Goal: Information Seeking & Learning: Learn about a topic

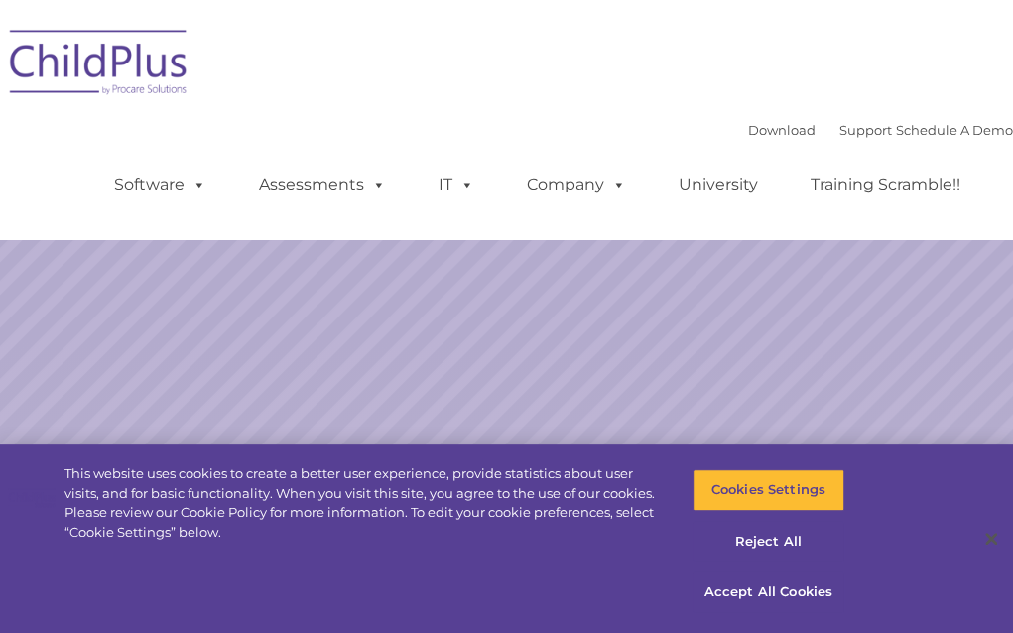
select select "MEDIUM"
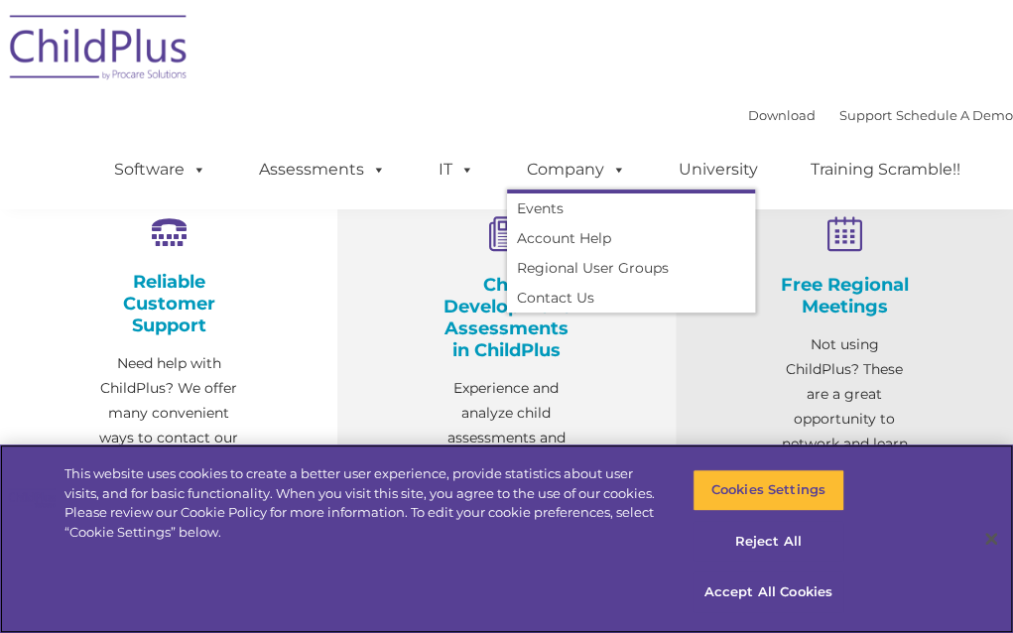
scroll to position [678, 0]
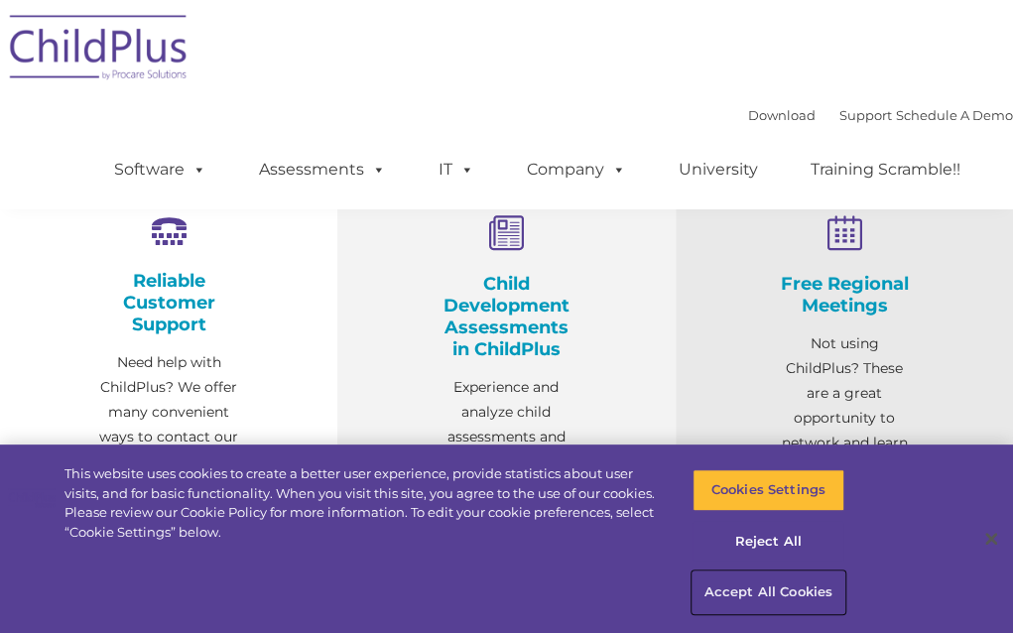
click at [746, 598] on button "Accept All Cookies" at bounding box center [769, 593] width 152 height 42
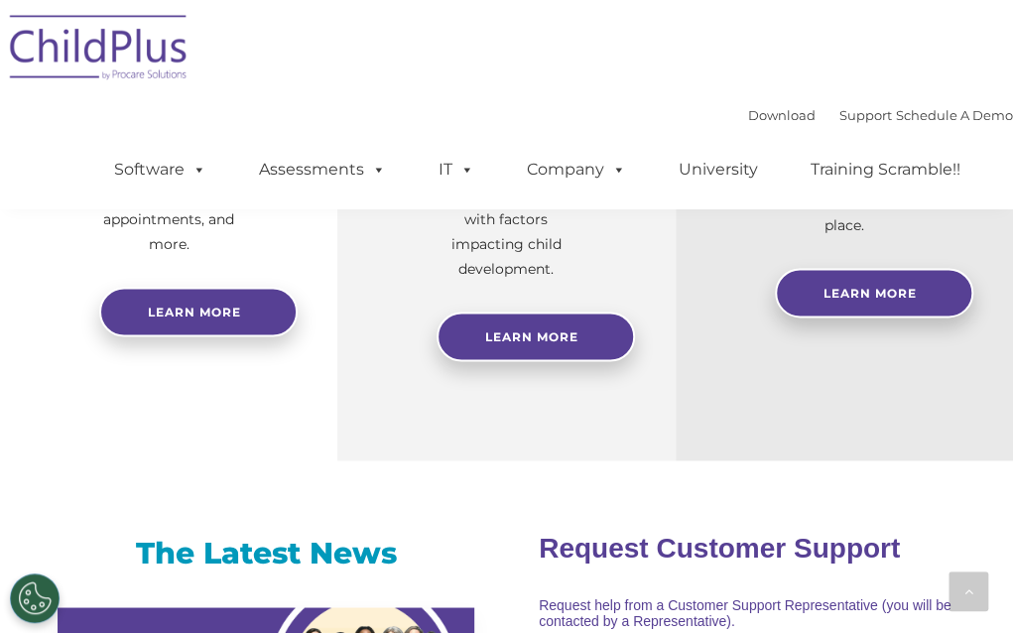
scroll to position [1044, 0]
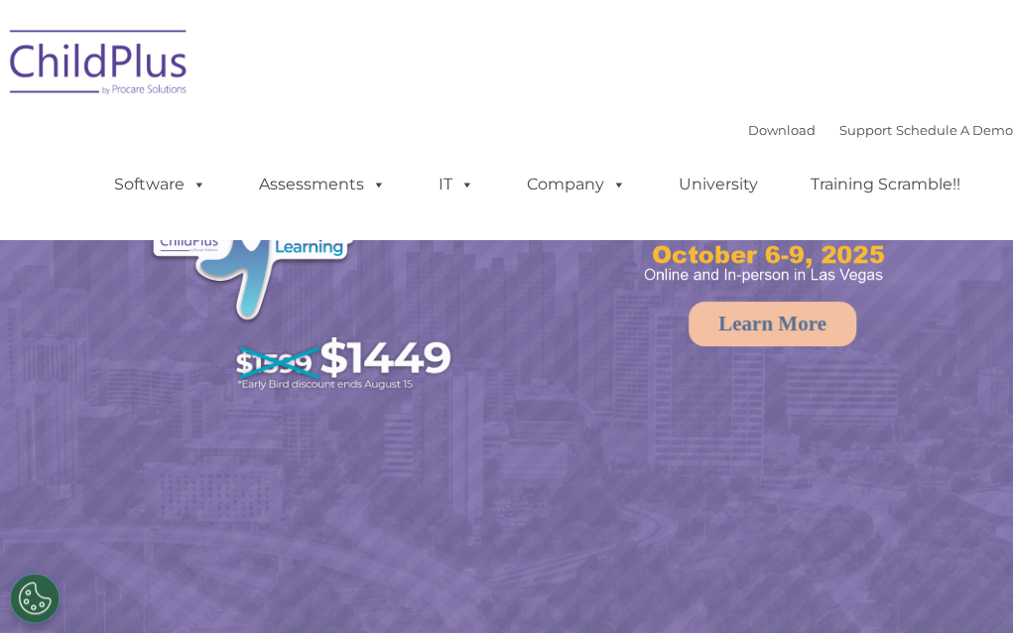
select select "MEDIUM"
